Goal: Task Accomplishment & Management: Manage account settings

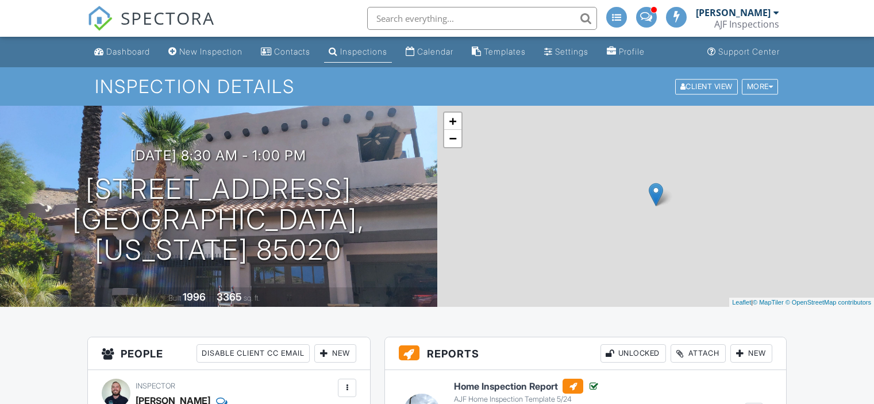
click at [474, 19] on input "text" at bounding box center [482, 18] width 230 height 23
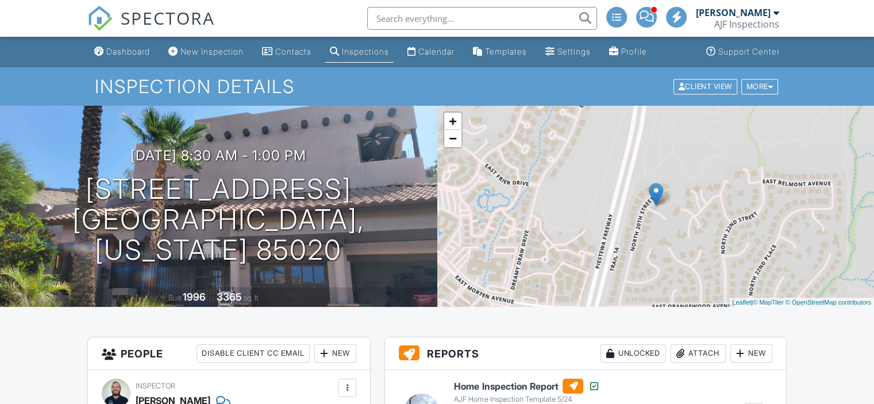
paste input "9191 E Happy Hollow Dr"
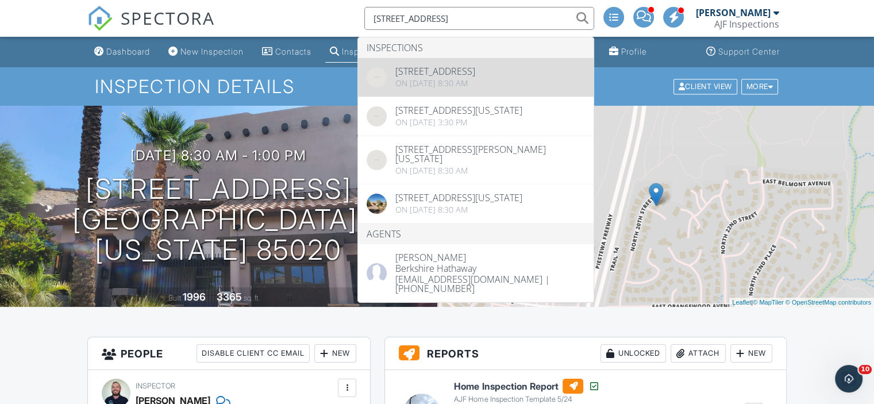
type input "9191 E Happy Hollow Dr"
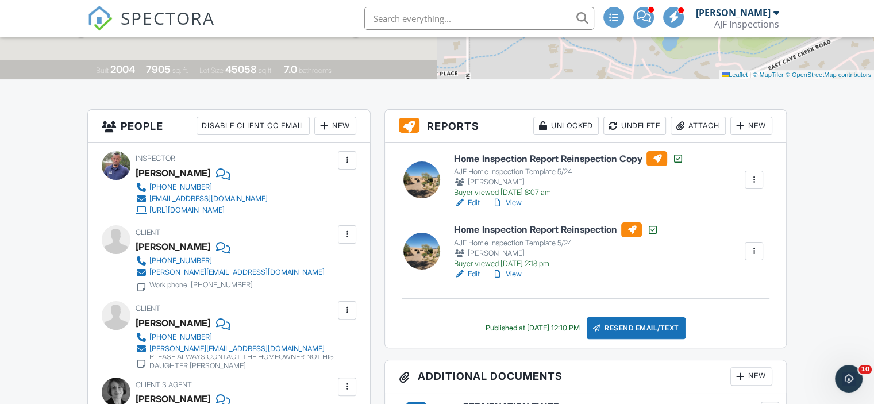
click at [516, 272] on link "View" at bounding box center [506, 273] width 30 height 11
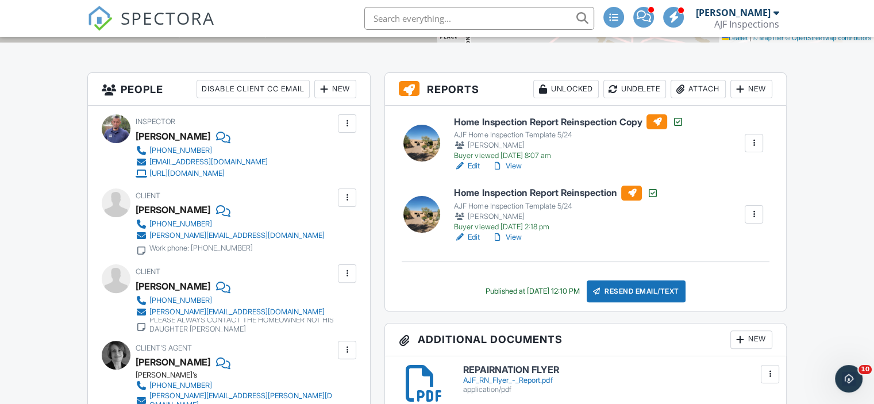
click at [515, 238] on link "View" at bounding box center [506, 237] width 30 height 11
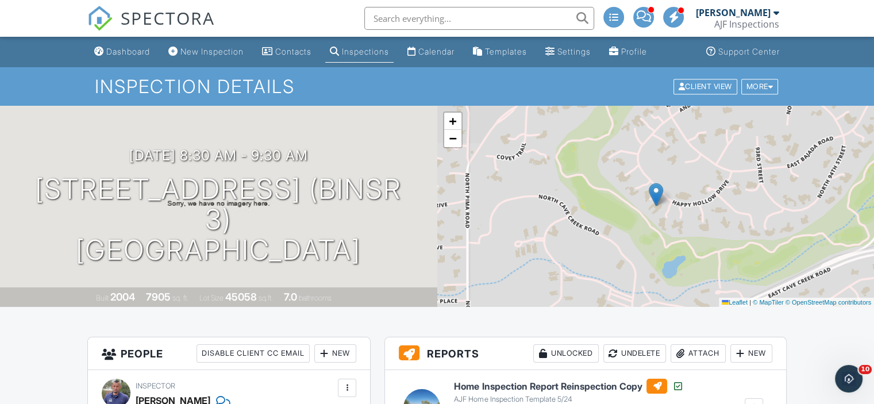
click at [398, 22] on input "text" at bounding box center [479, 18] width 230 height 23
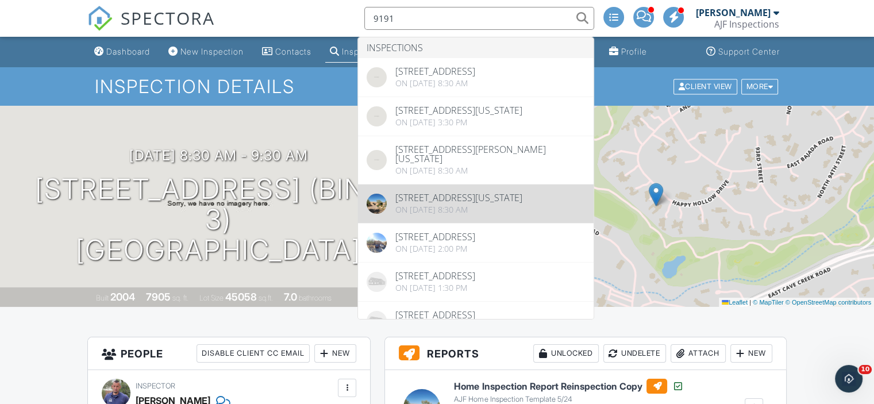
type input "9191"
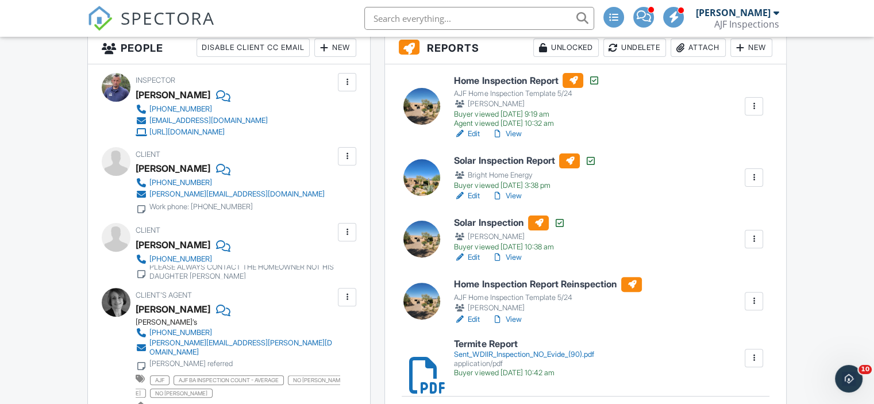
scroll to position [303, 0]
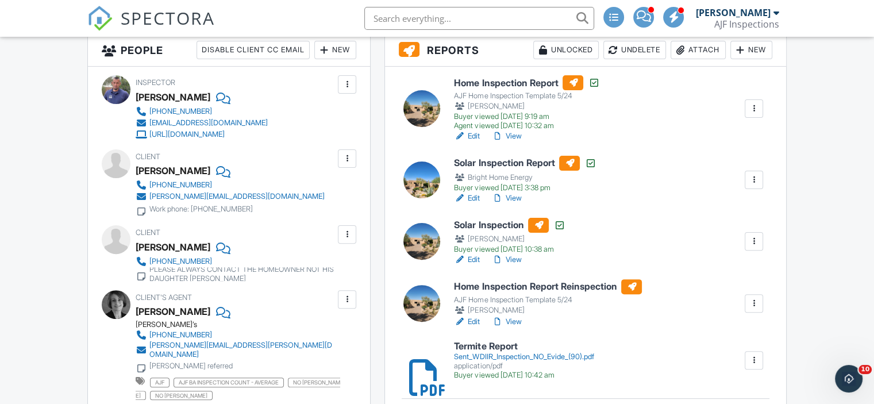
click at [513, 135] on link "View" at bounding box center [506, 135] width 30 height 11
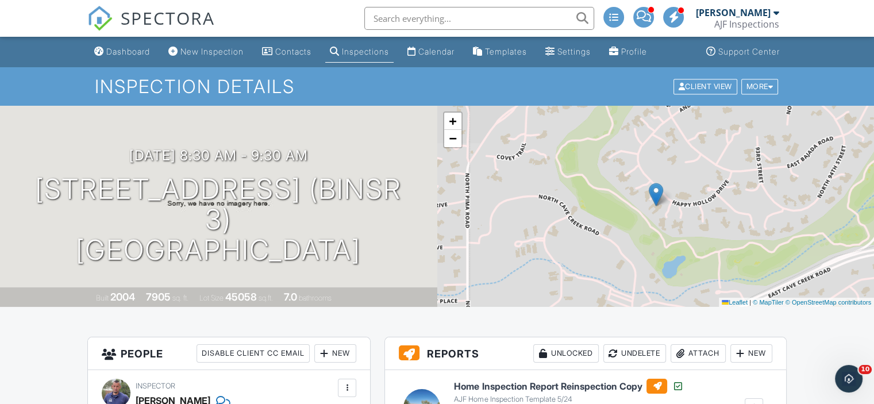
click at [410, 18] on input "text" at bounding box center [479, 18] width 230 height 23
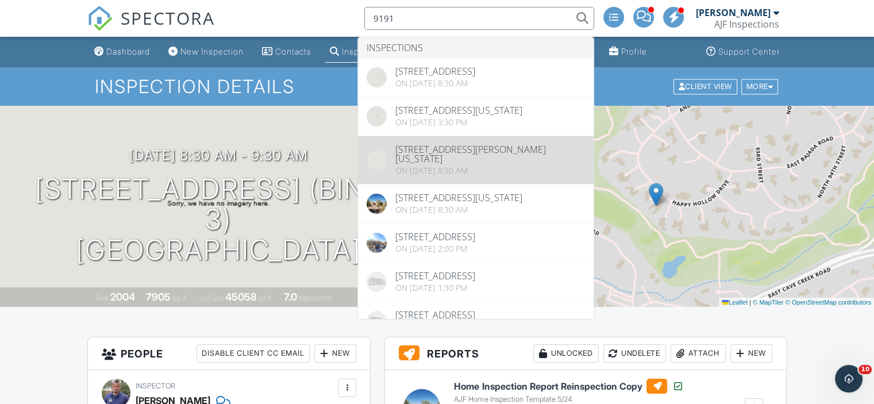
type input "9191"
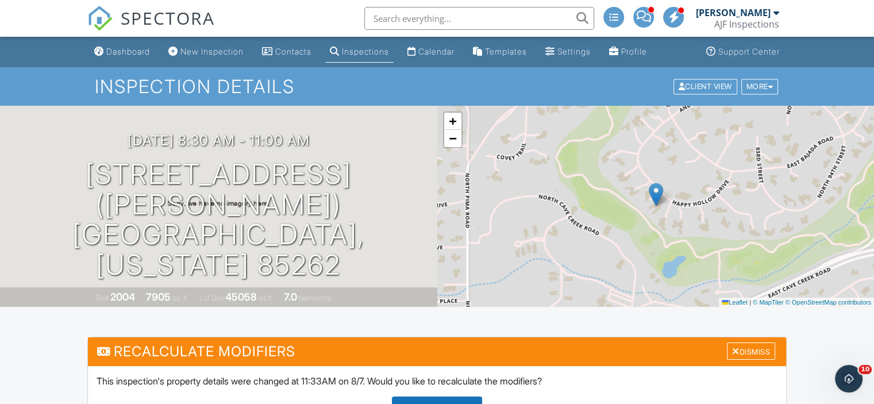
click at [434, 15] on input "text" at bounding box center [479, 18] width 230 height 23
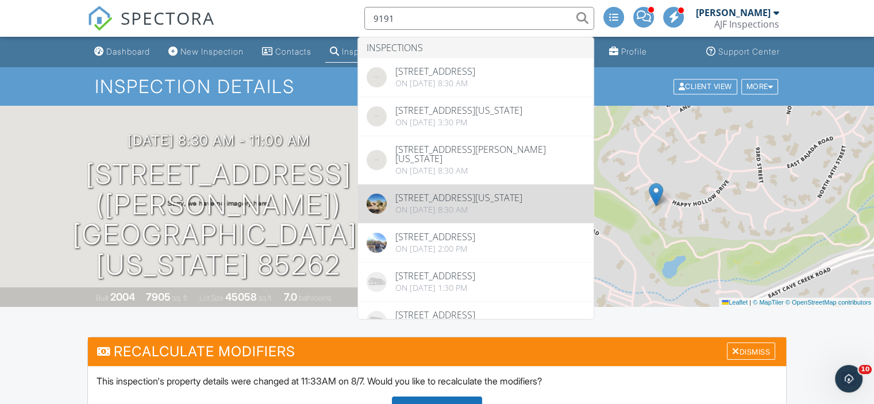
type input "9191"
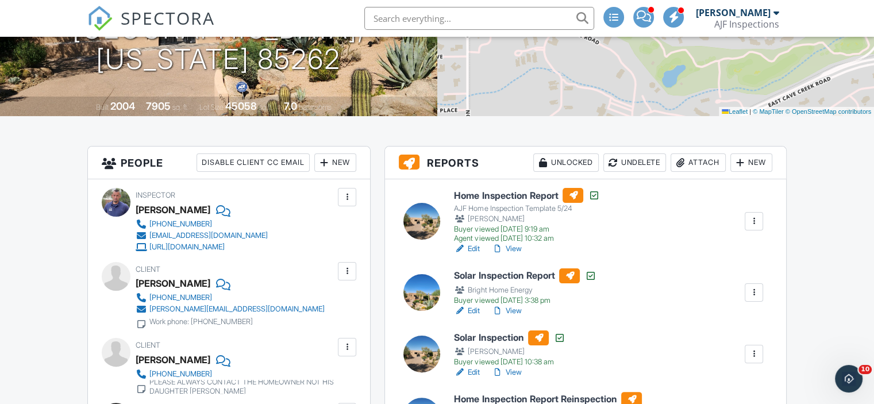
scroll to position [203, 0]
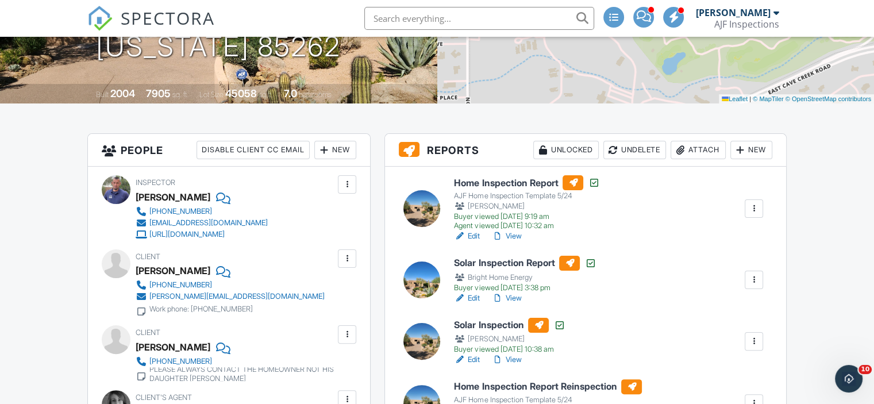
click at [515, 234] on link "View" at bounding box center [506, 235] width 30 height 11
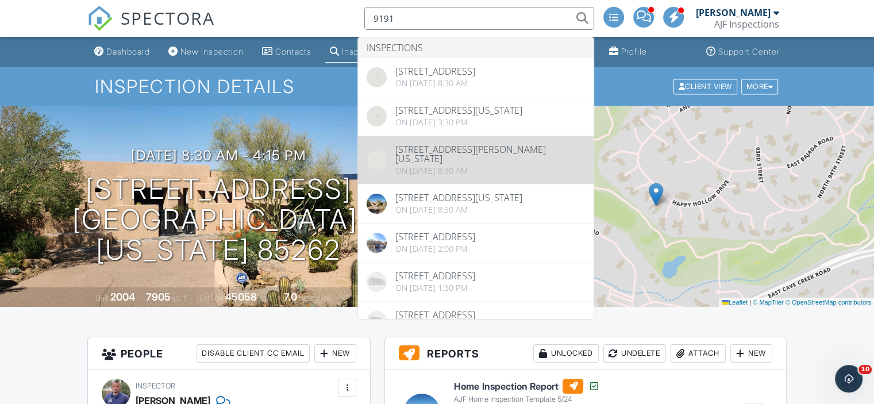
type input "9191"
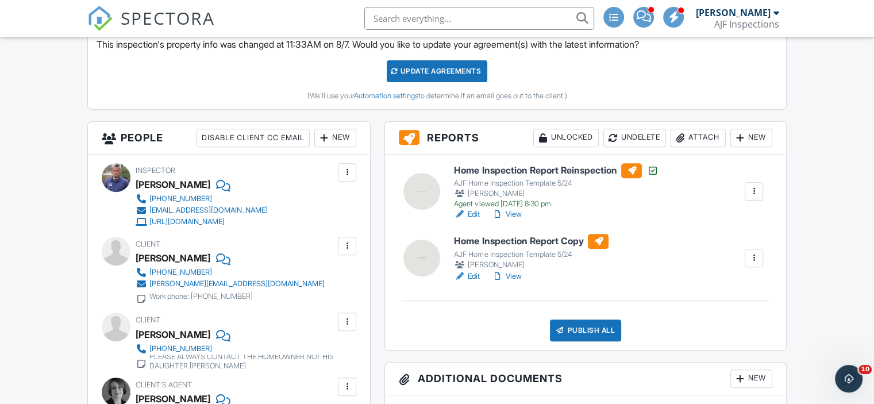
click at [513, 210] on link "View" at bounding box center [506, 214] width 30 height 11
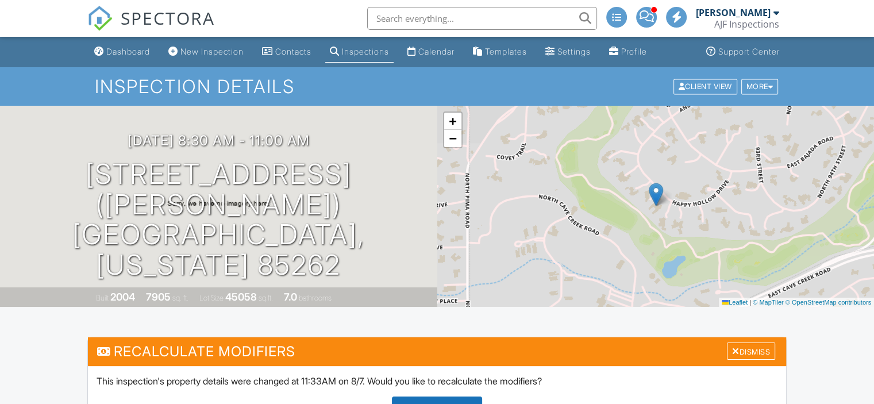
click at [473, 21] on input "text" at bounding box center [482, 18] width 230 height 23
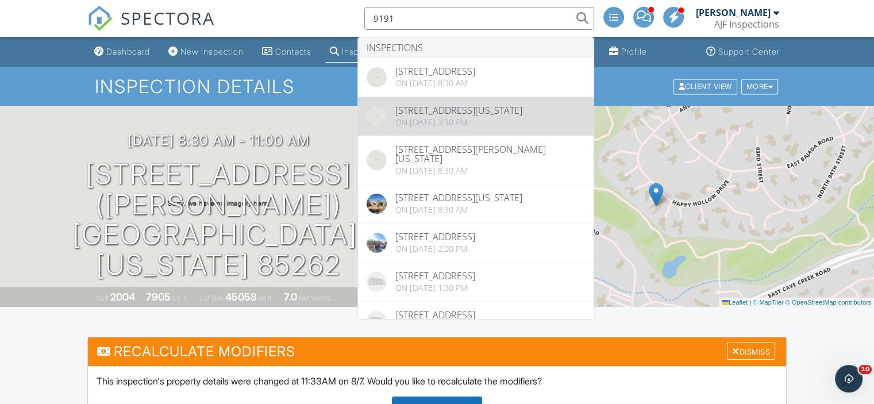
type input "9191"
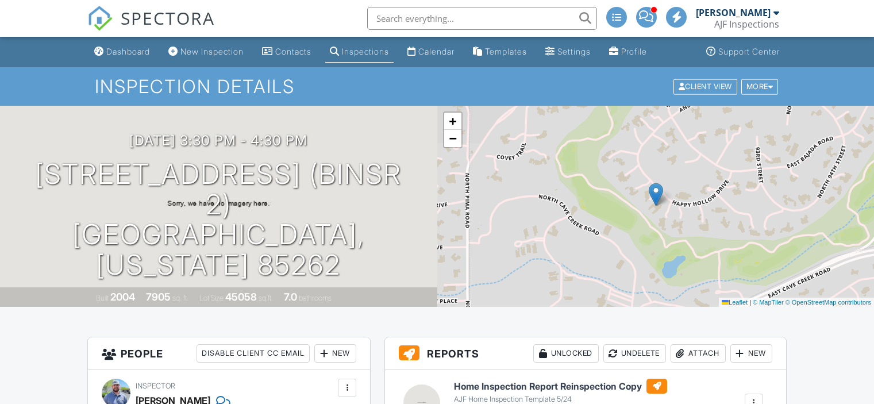
scroll to position [267, 0]
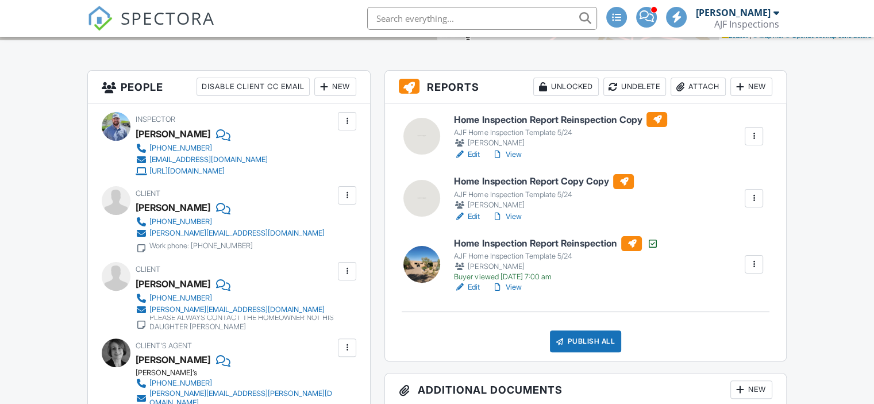
click at [513, 153] on link "View" at bounding box center [506, 154] width 30 height 11
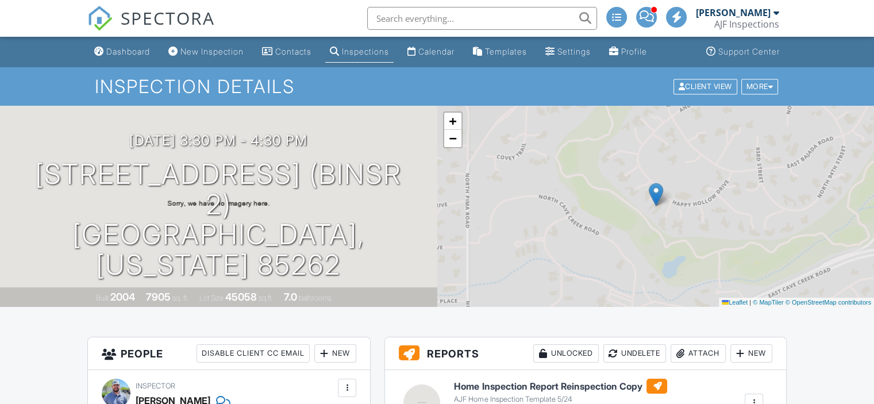
click at [479, 20] on input "text" at bounding box center [482, 18] width 230 height 23
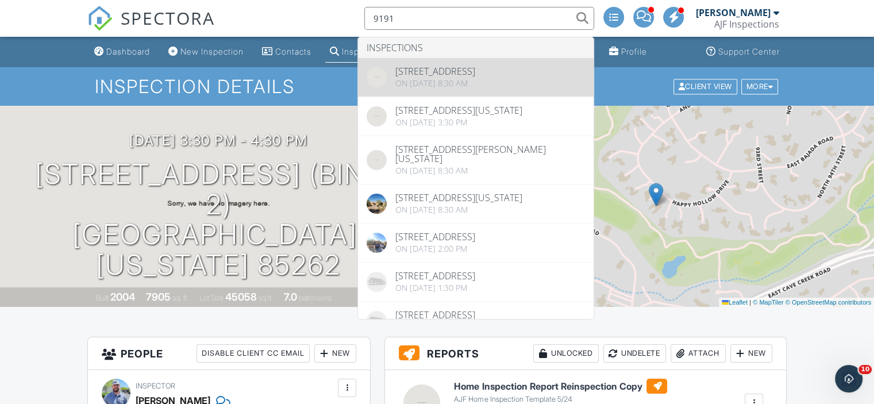
type input "9191"
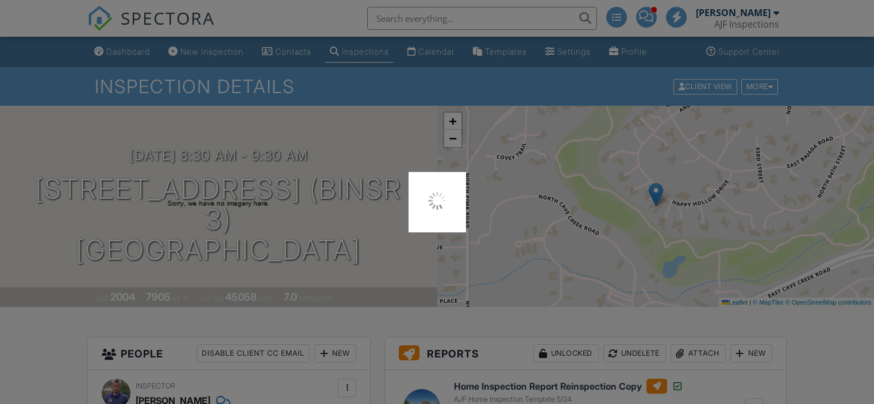
scroll to position [183, 0]
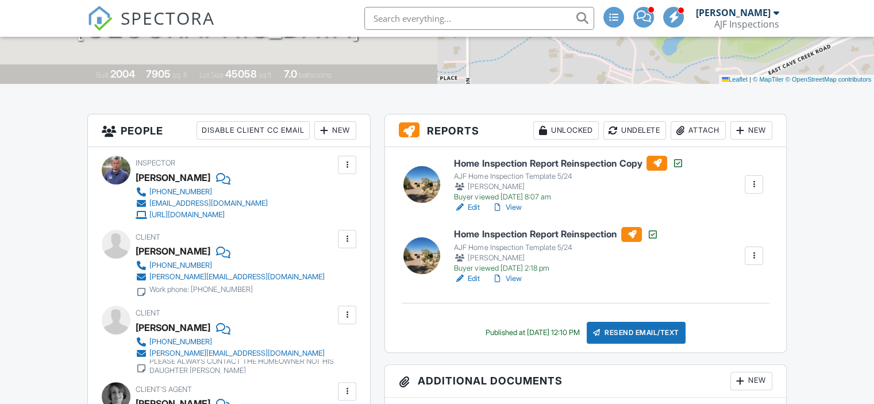
click at [514, 278] on link "View" at bounding box center [506, 278] width 30 height 11
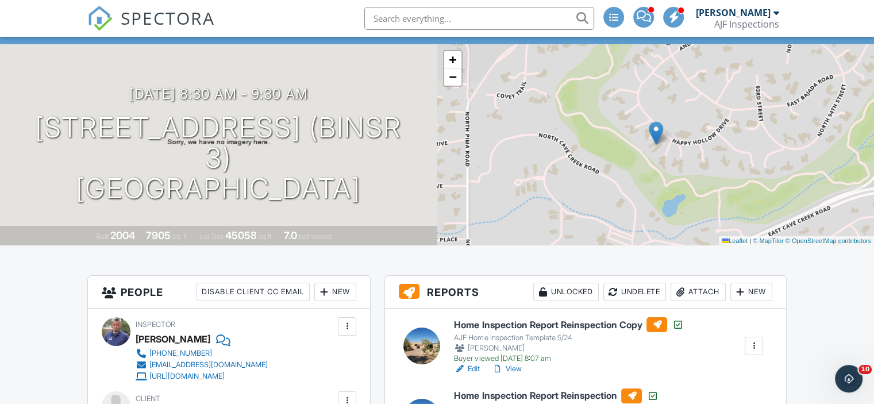
scroll to position [61, 0]
click at [406, 21] on input "text" at bounding box center [479, 18] width 230 height 23
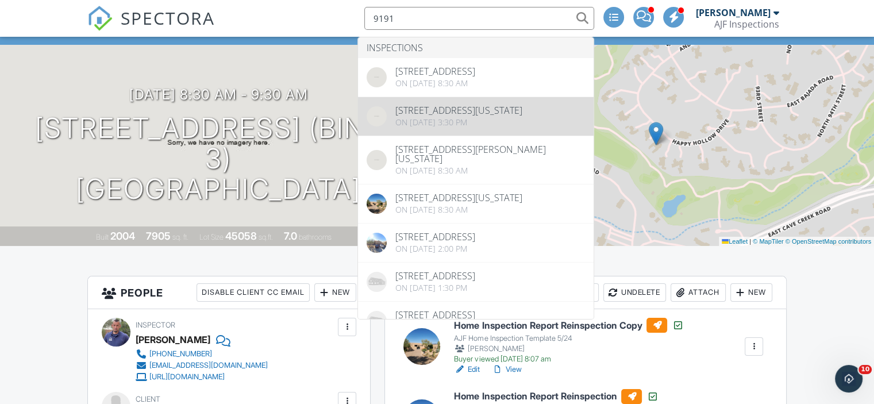
type input "9191"
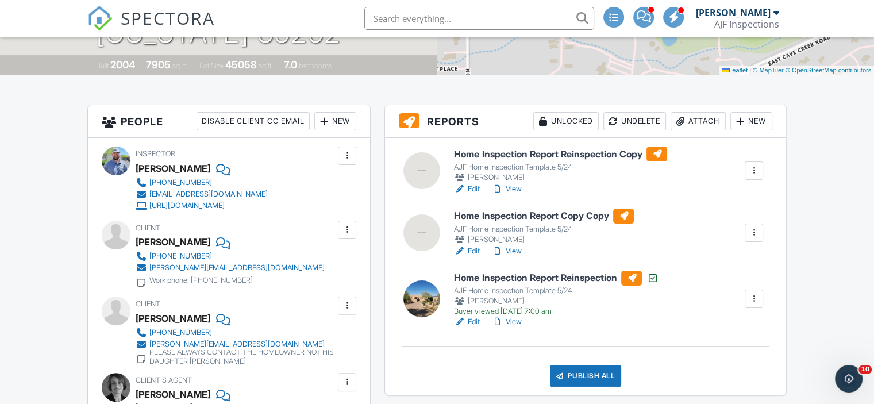
scroll to position [233, 0]
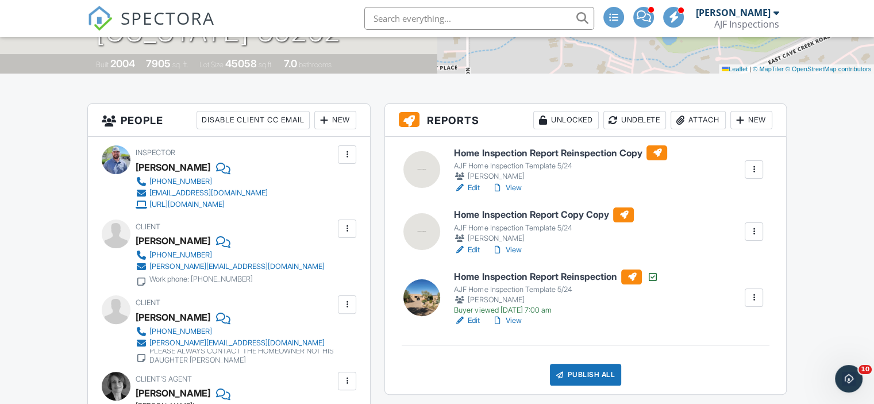
click at [436, 22] on input "text" at bounding box center [479, 18] width 230 height 23
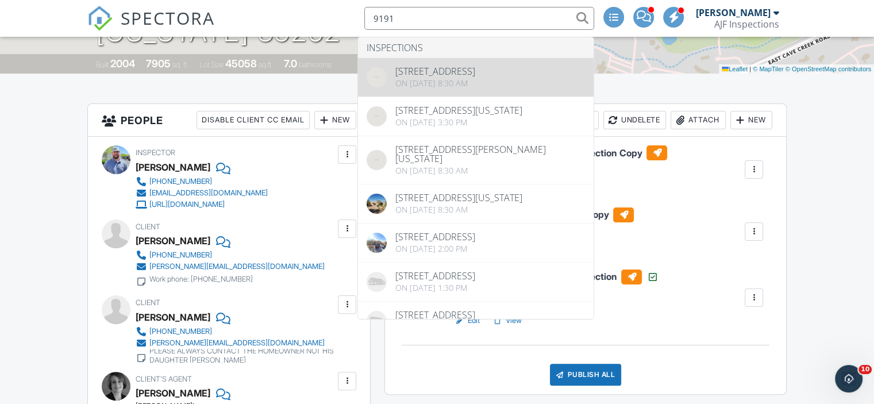
type input "9191"
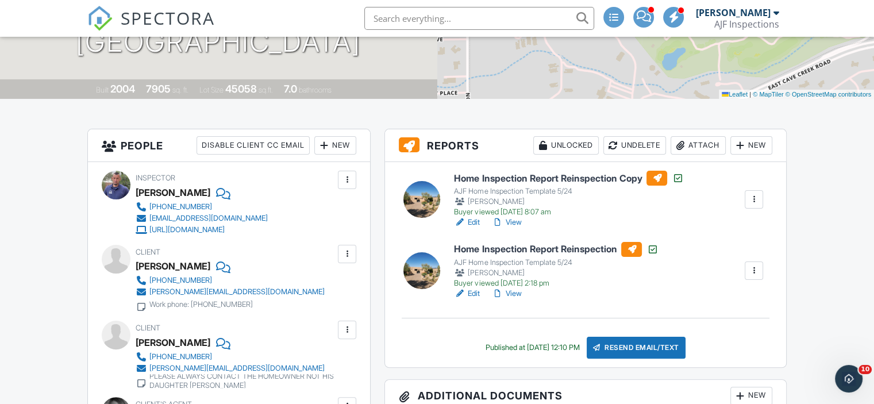
click at [530, 15] on input "text" at bounding box center [479, 18] width 230 height 23
type input "9191"
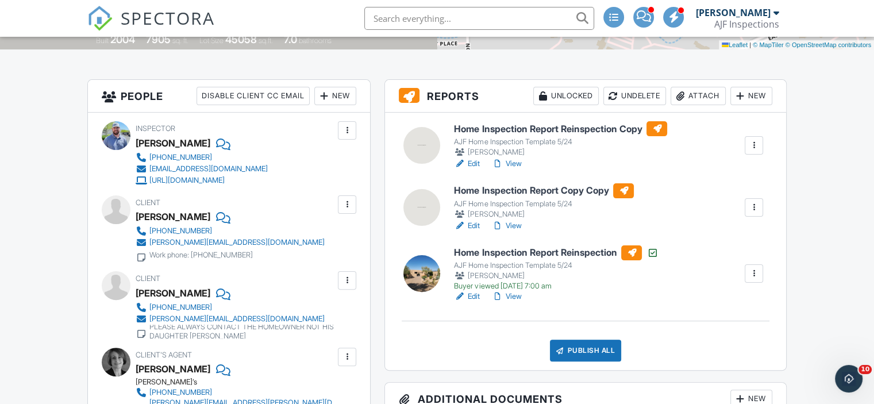
scroll to position [261, 0]
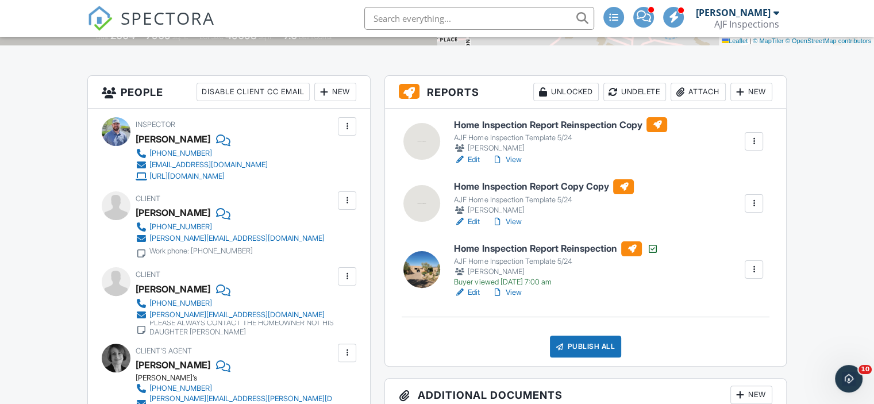
click at [516, 293] on link "View" at bounding box center [506, 292] width 30 height 11
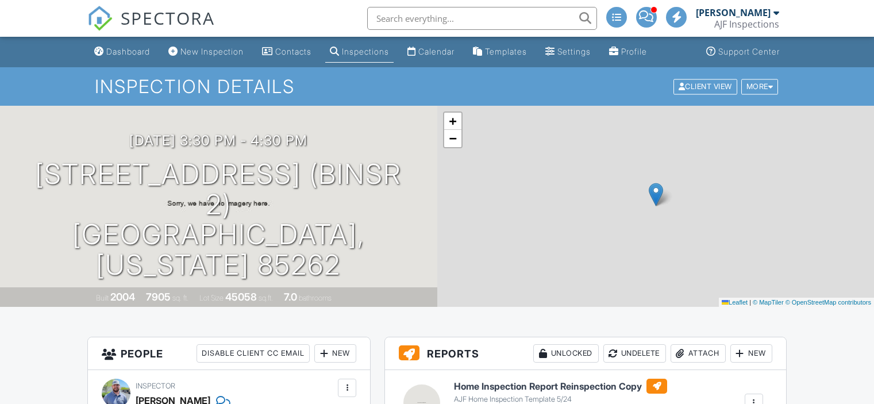
scroll to position [255, 0]
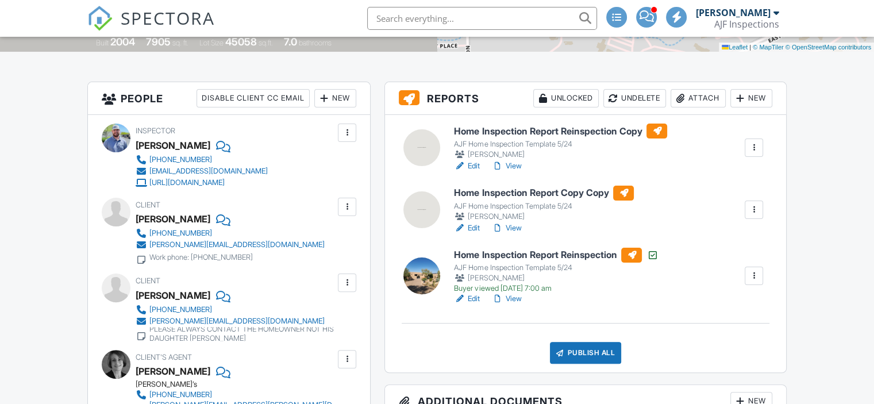
click at [514, 164] on link "View" at bounding box center [506, 165] width 30 height 11
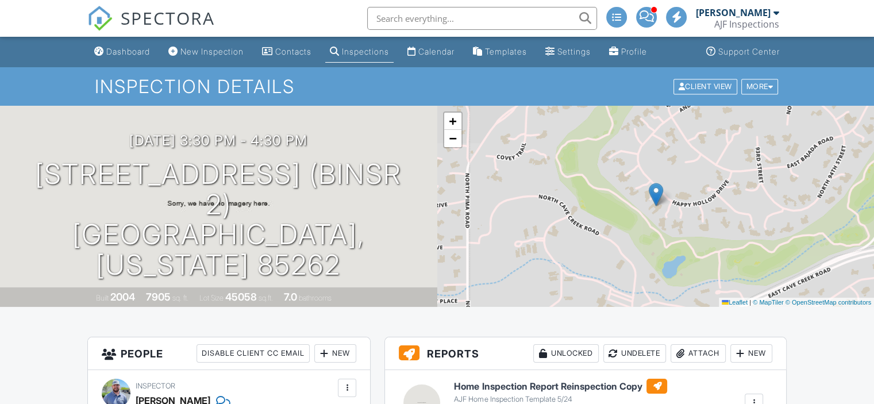
click at [472, 16] on input "text" at bounding box center [482, 18] width 230 height 23
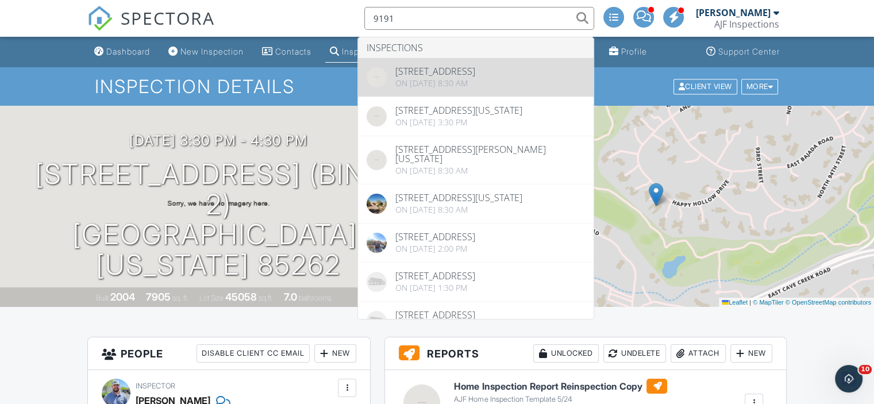
type input "9191"
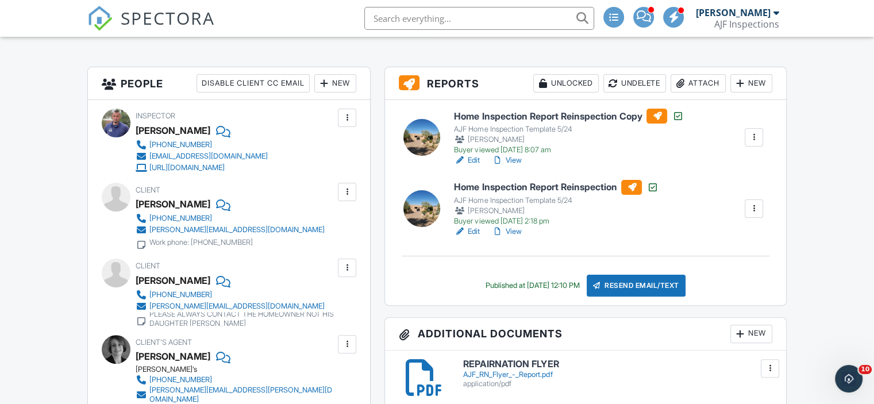
click at [515, 229] on link "View" at bounding box center [506, 231] width 30 height 11
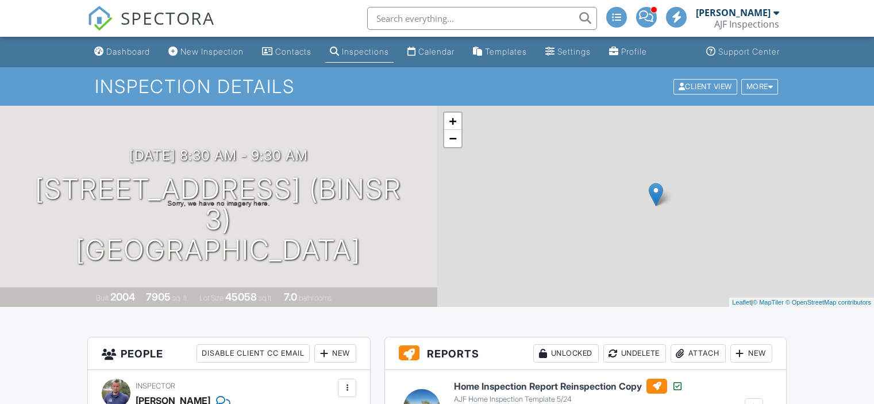
scroll to position [270, 0]
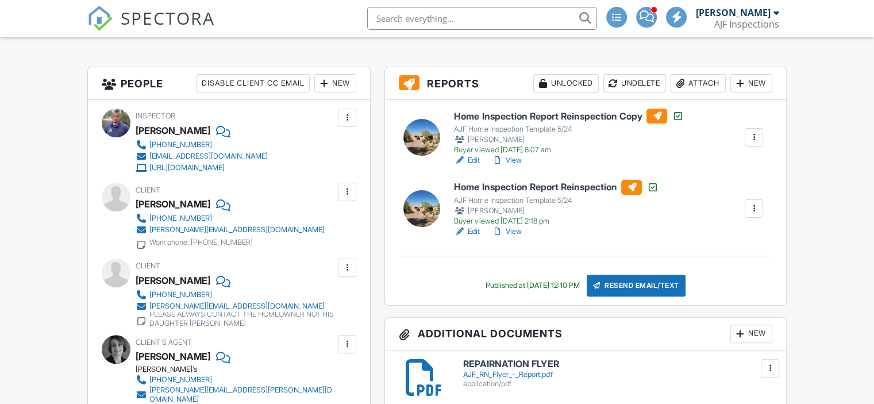
click at [513, 156] on link "View" at bounding box center [506, 160] width 30 height 11
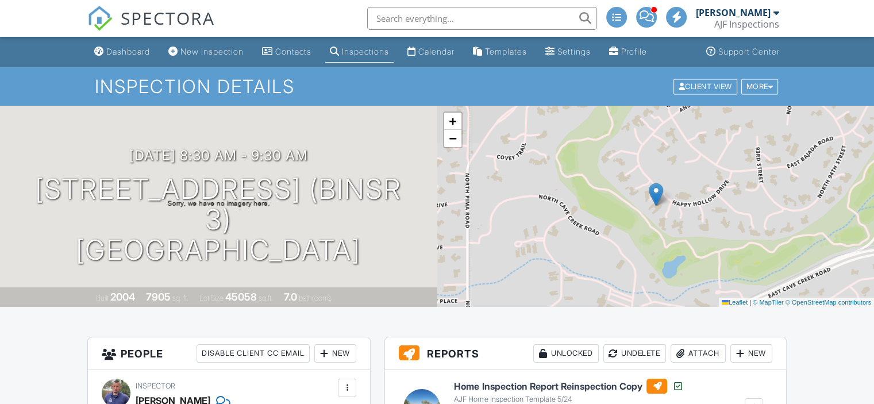
click at [464, 21] on input "text" at bounding box center [482, 18] width 230 height 23
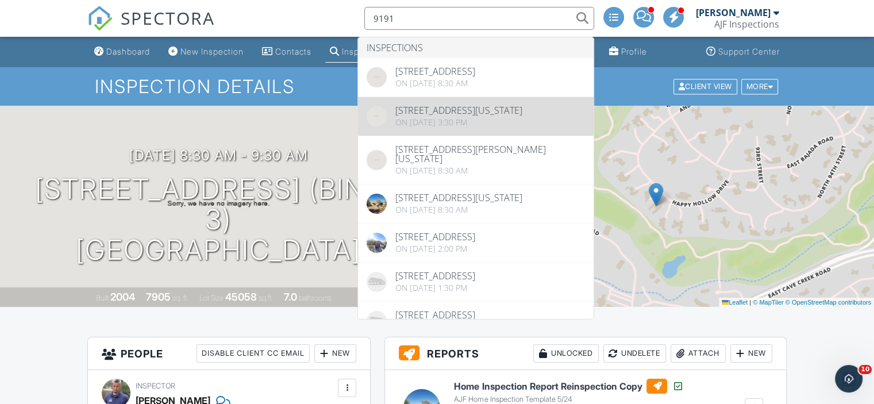
type input "9191"
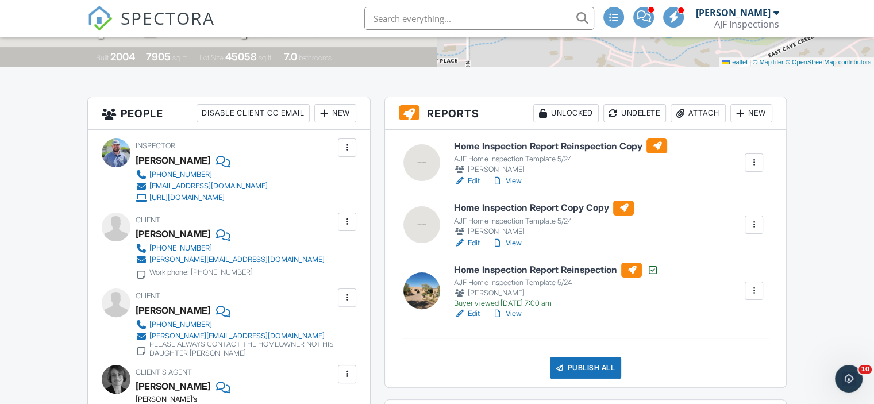
click at [516, 314] on link "View" at bounding box center [506, 313] width 30 height 11
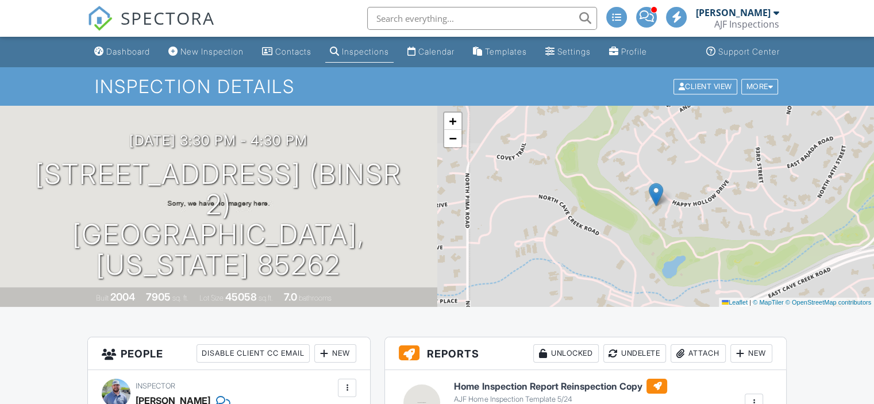
click at [491, 20] on input "text" at bounding box center [482, 18] width 230 height 23
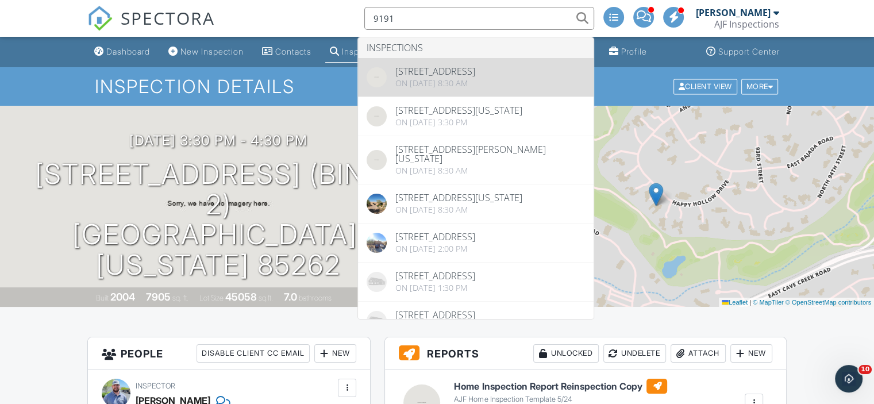
type input "9191"
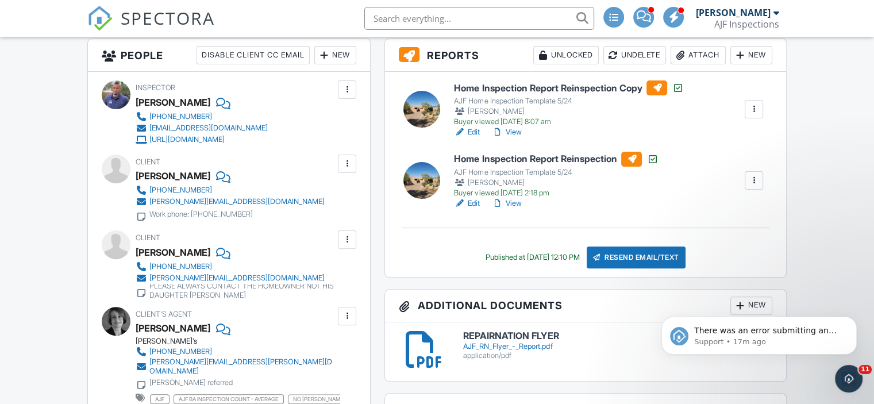
scroll to position [299, 0]
click at [518, 203] on link "View" at bounding box center [506, 202] width 30 height 11
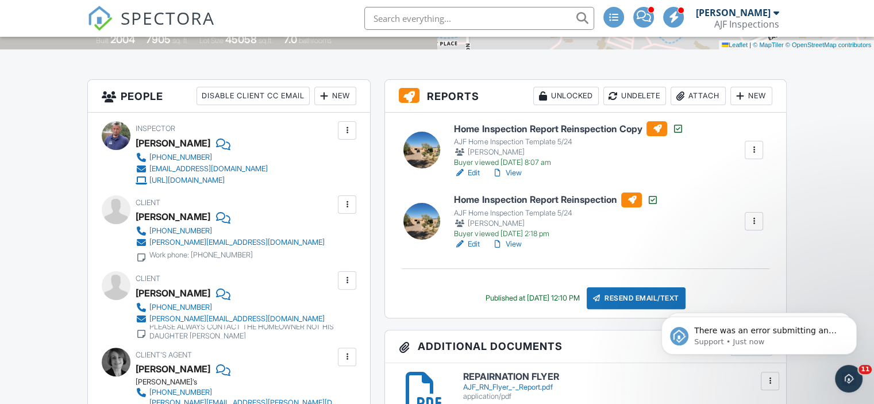
scroll to position [257, 0]
click at [517, 242] on link "View" at bounding box center [506, 244] width 30 height 11
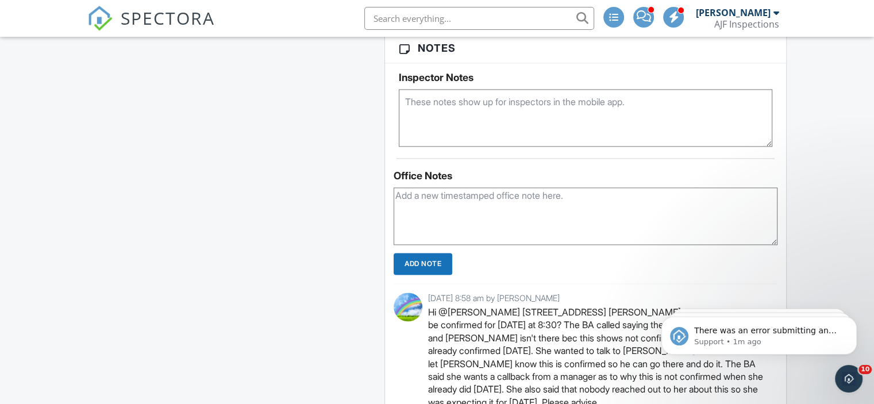
scroll to position [1692, 0]
click at [424, 213] on textarea at bounding box center [586, 215] width 384 height 57
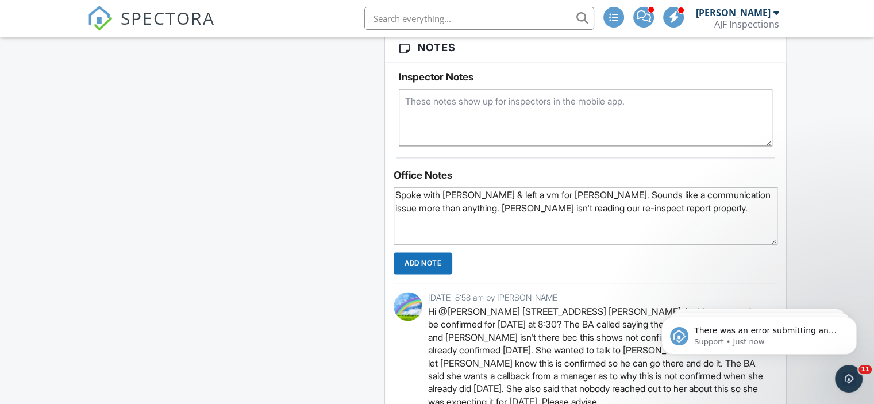
type textarea "Spoke with [PERSON_NAME] & left a vm for [PERSON_NAME]. Sounds like a communica…"
click at [416, 266] on input "Add Note" at bounding box center [423, 263] width 59 height 22
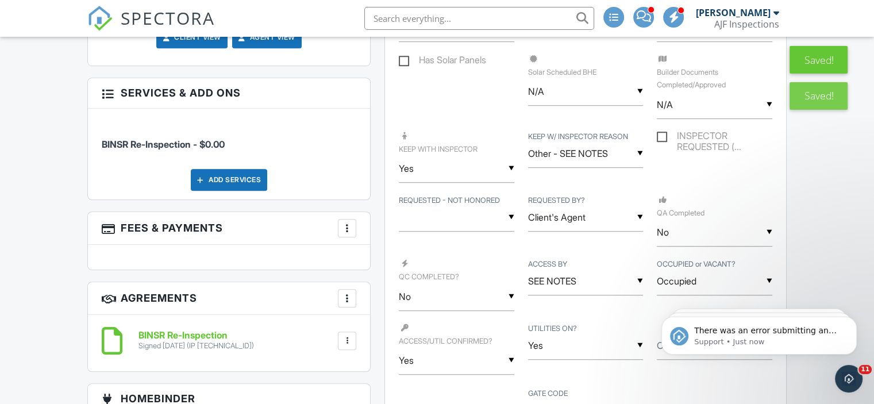
scroll to position [567, 0]
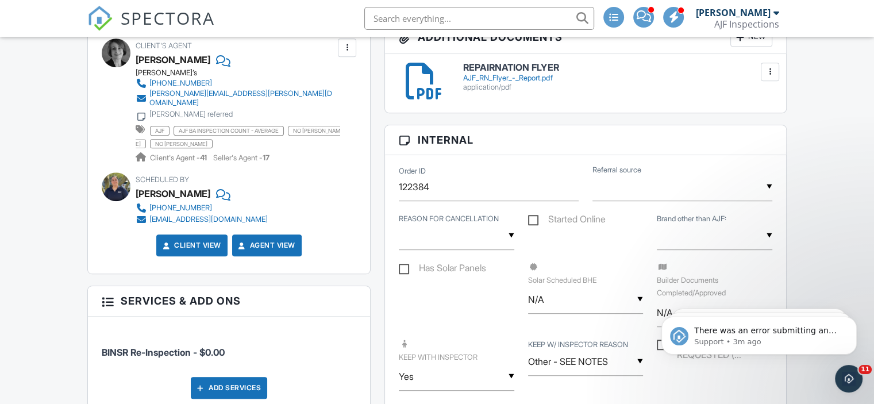
click at [434, 19] on input "text" at bounding box center [479, 18] width 230 height 23
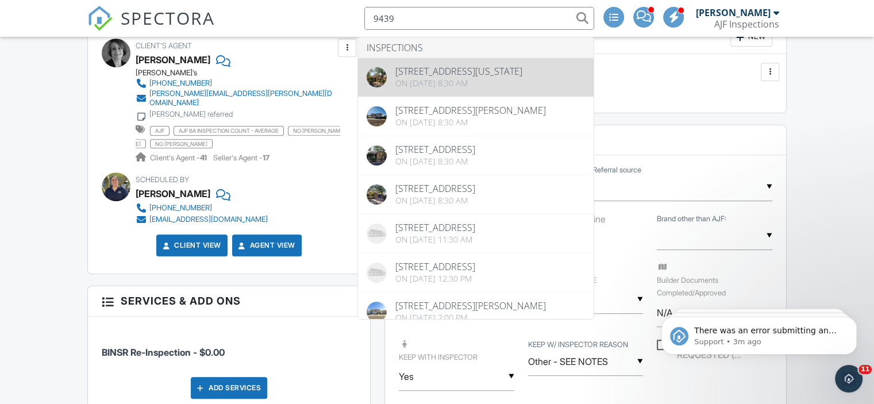
type input "9439"
